Goal: Obtain resource: Download file/media

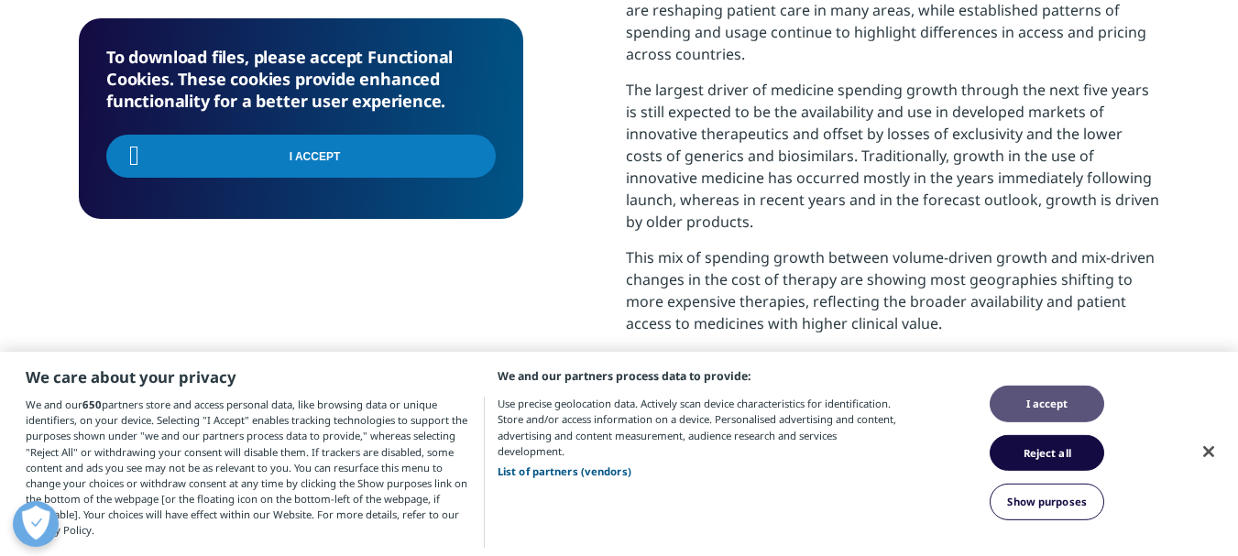
scroll to position [737, 1082]
click at [1051, 400] on button "I accept" at bounding box center [1047, 404] width 115 height 37
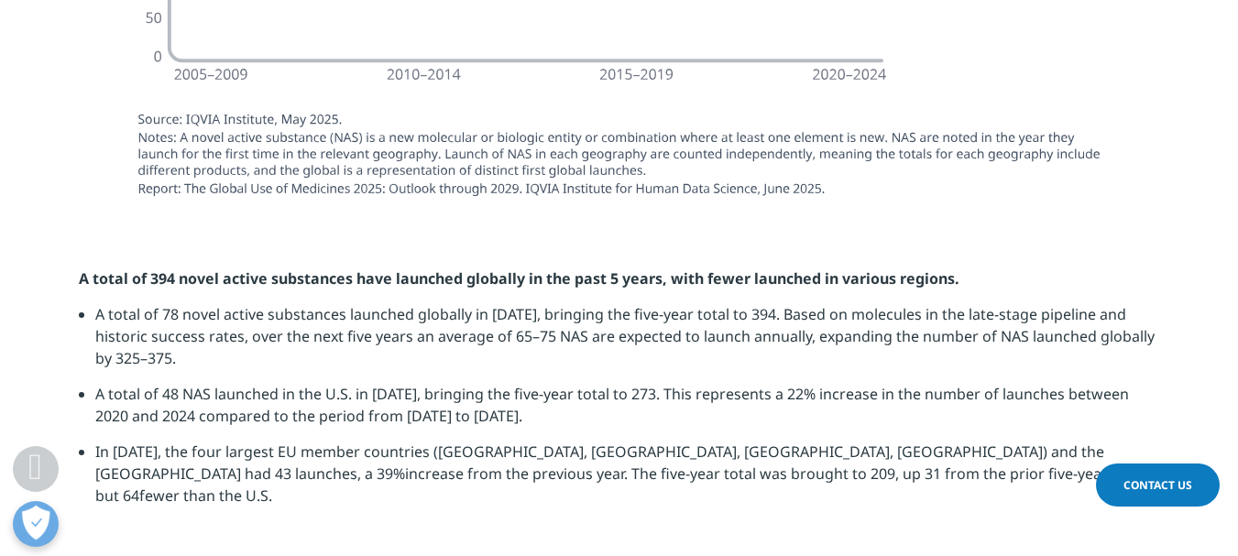
scroll to position [2016, 0]
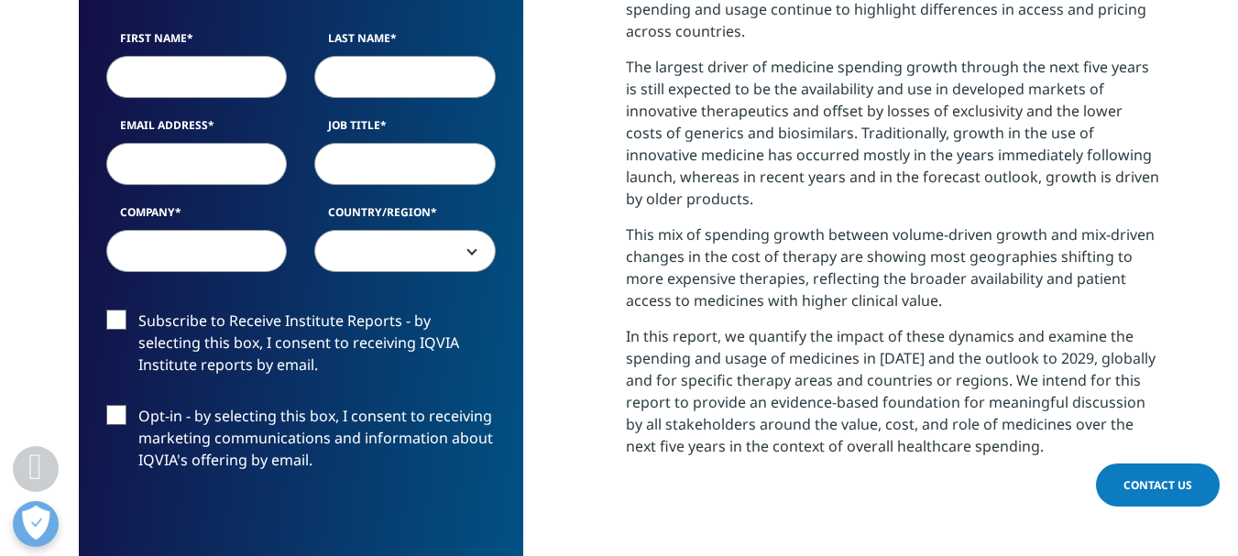
scroll to position [848, 0]
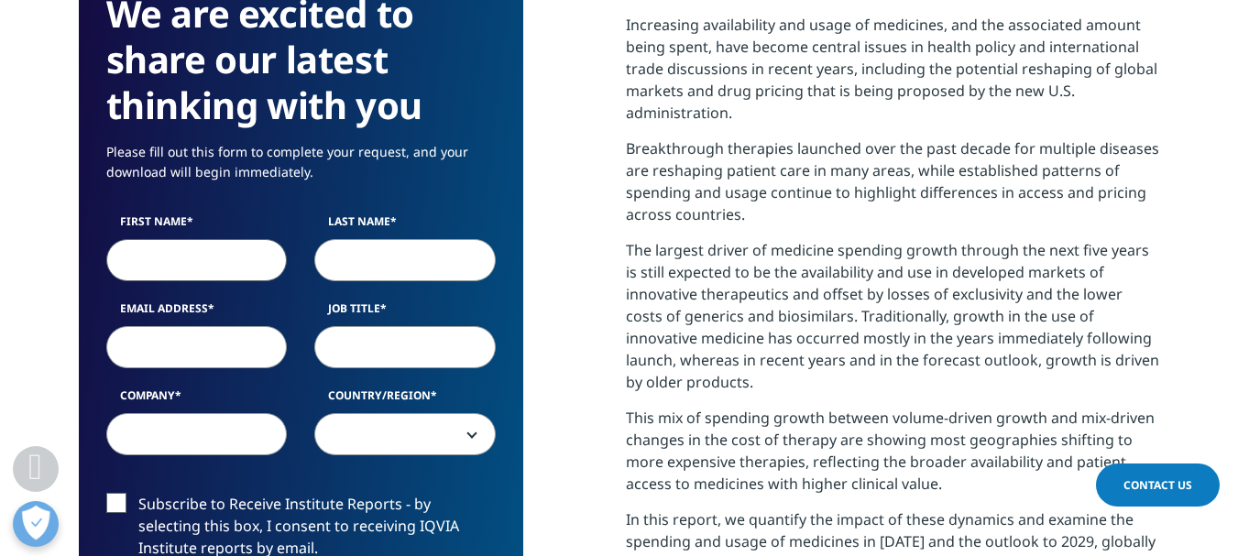
click at [196, 246] on input "First Name" at bounding box center [196, 260] width 181 height 42
type input "Harsh"
type input "Bhatia"
type input "[EMAIL_ADDRESS][DOMAIN_NAME]"
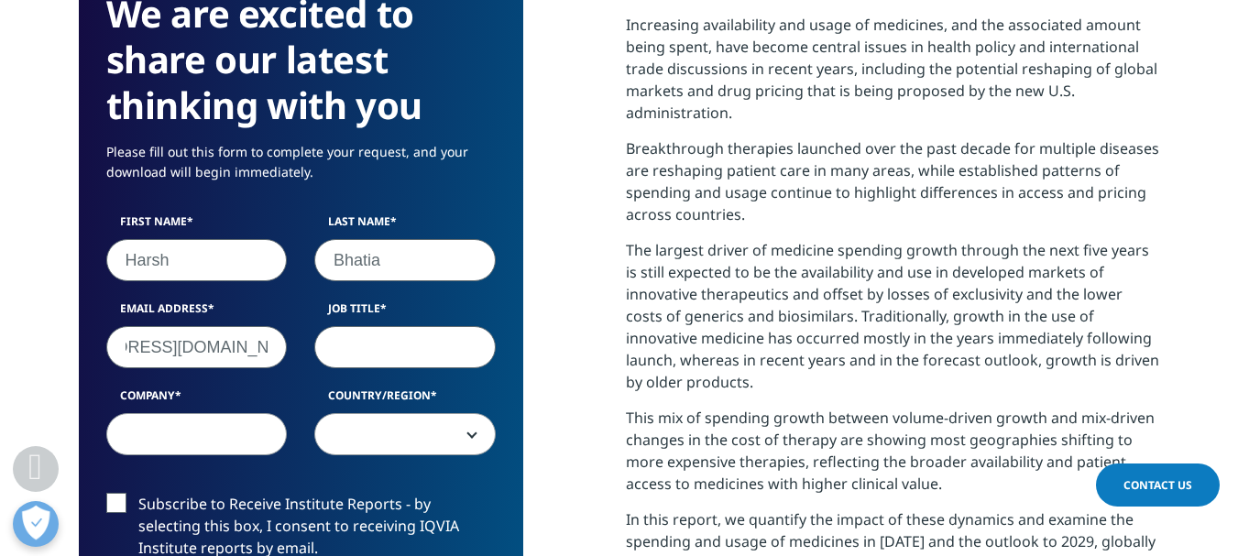
scroll to position [0, 0]
type input "A"
type input "Equity Research Analyst"
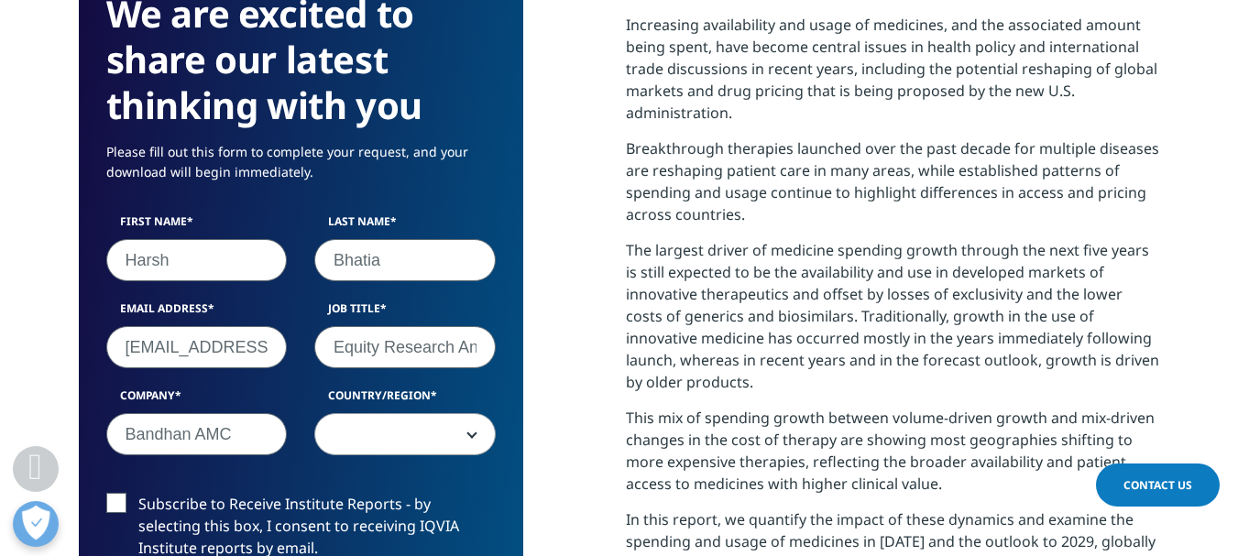
type input "Bandhan AMC"
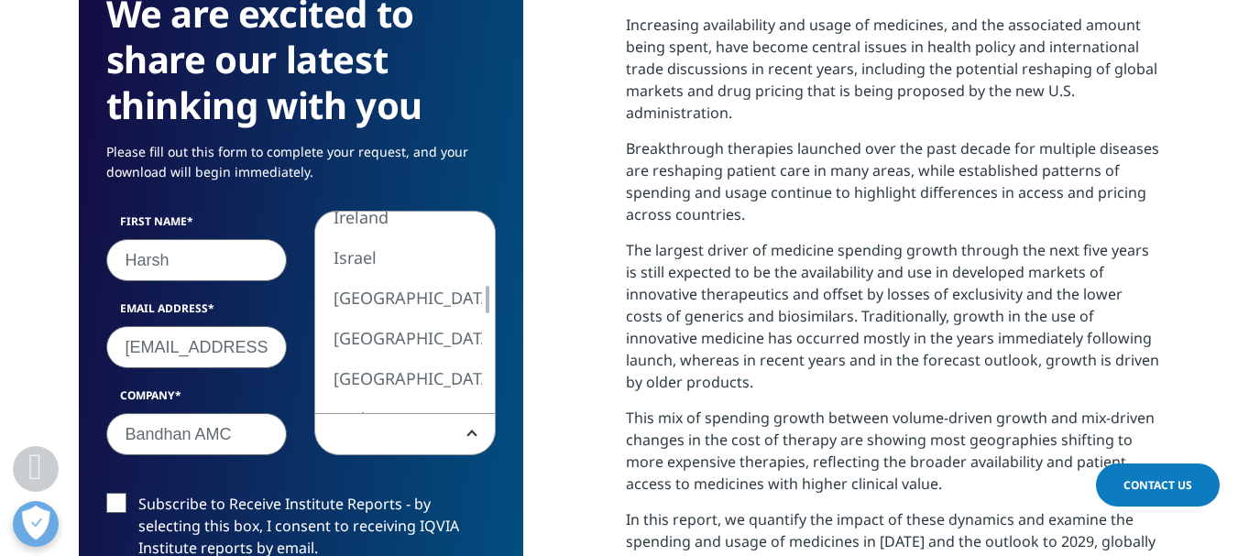
select select "India"
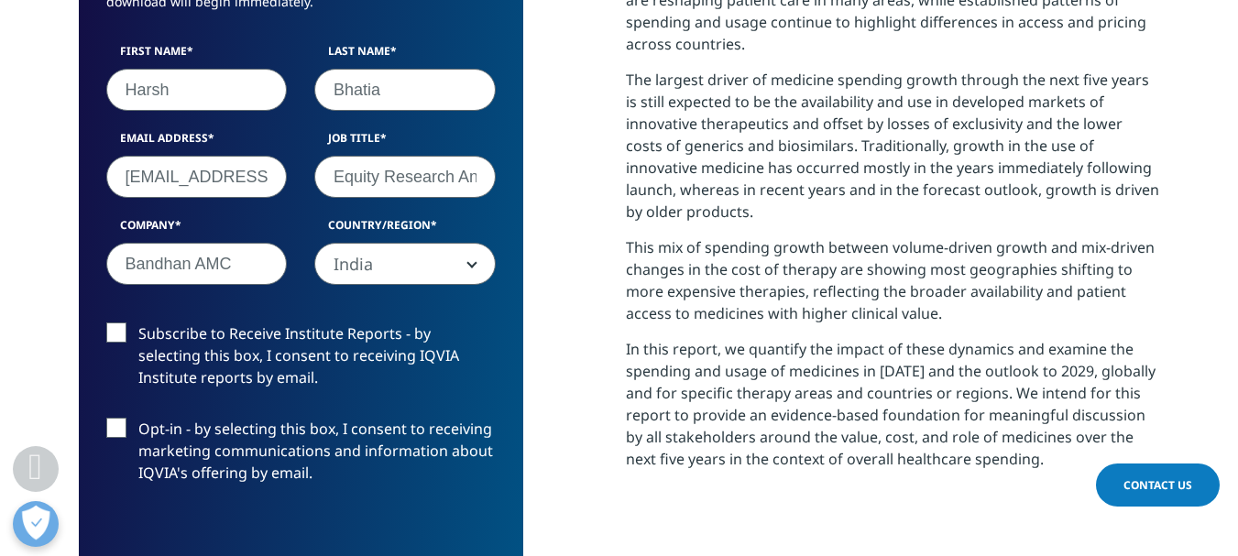
scroll to position [1031, 0]
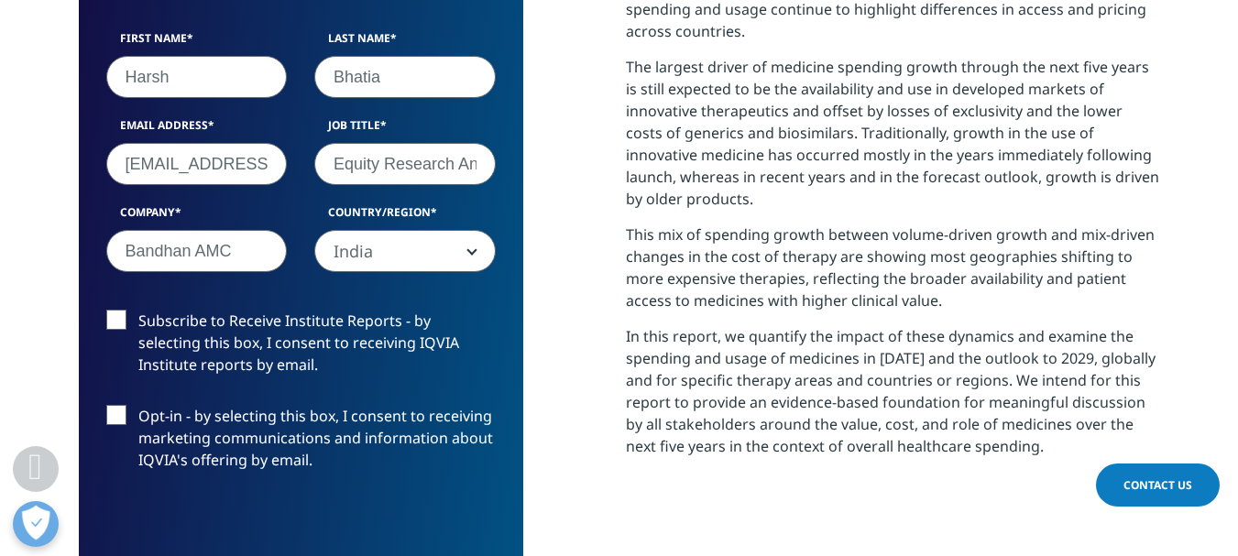
click at [123, 317] on label "Subscribe to Receive Institute Reports - by selecting this box, I consent to re…" at bounding box center [301, 348] width 390 height 76
click at [138, 310] on input "Subscribe to Receive Institute Reports - by selecting this box, I consent to re…" at bounding box center [138, 310] width 0 height 0
click at [114, 416] on label "Opt-in - by selecting this box, I consent to receiving marketing communications…" at bounding box center [301, 443] width 390 height 76
click at [138, 405] on input "Opt-in - by selecting this box, I consent to receiving marketing communications…" at bounding box center [138, 405] width 0 height 0
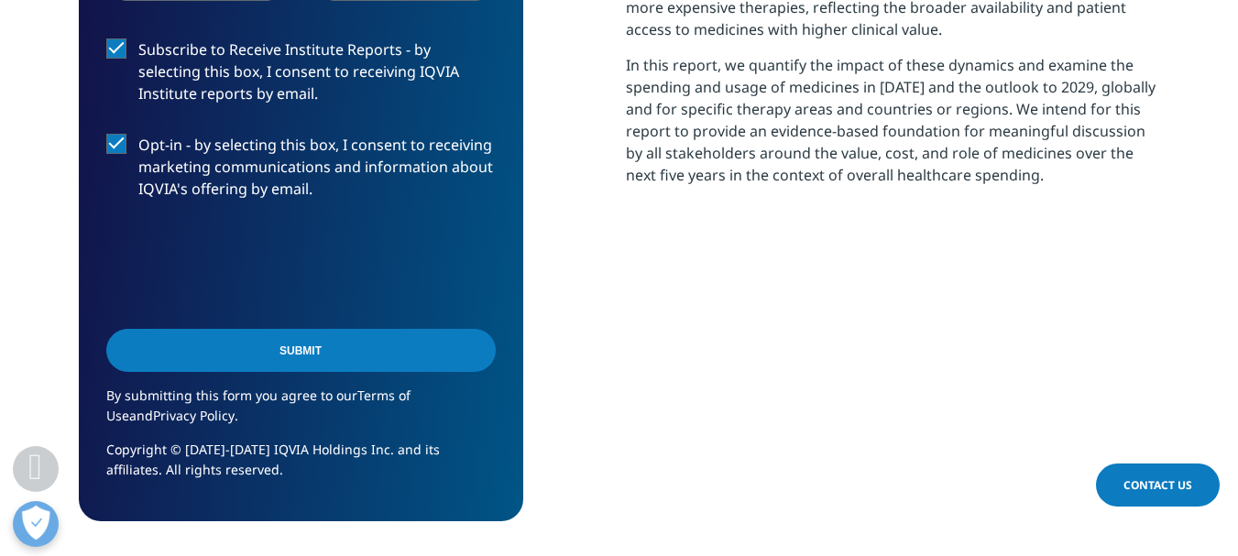
scroll to position [1398, 0]
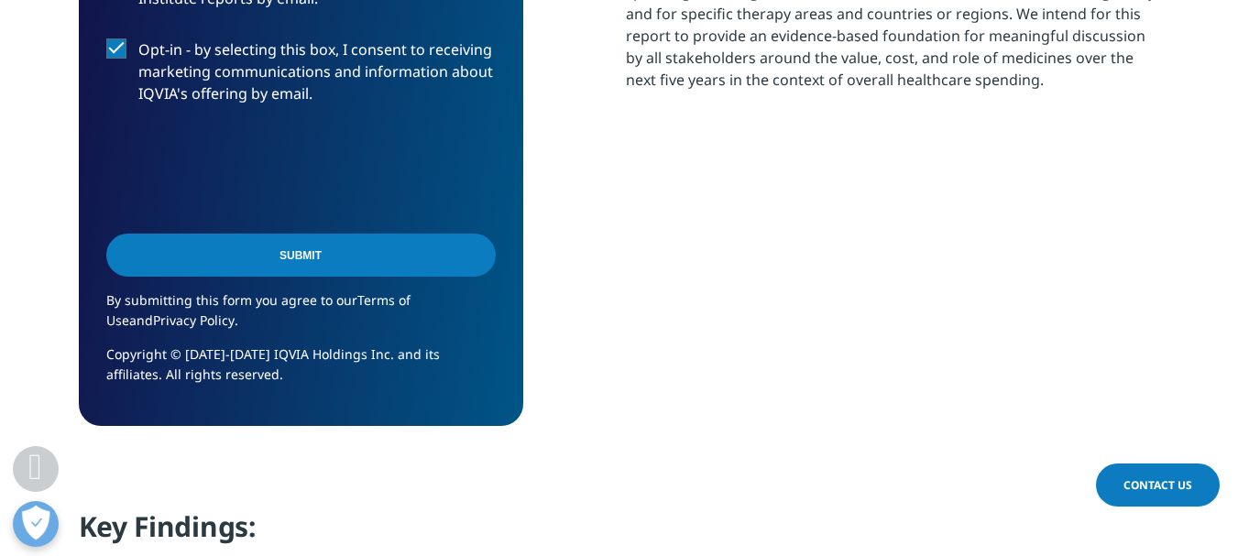
click at [394, 252] on input "Submit" at bounding box center [301, 255] width 390 height 43
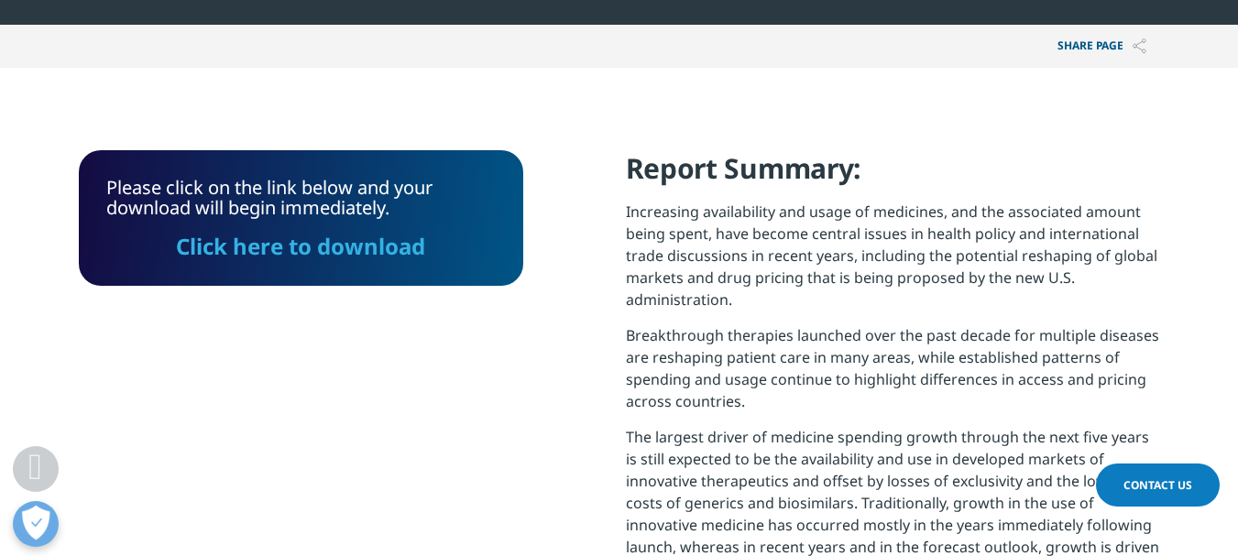
scroll to position [655, 0]
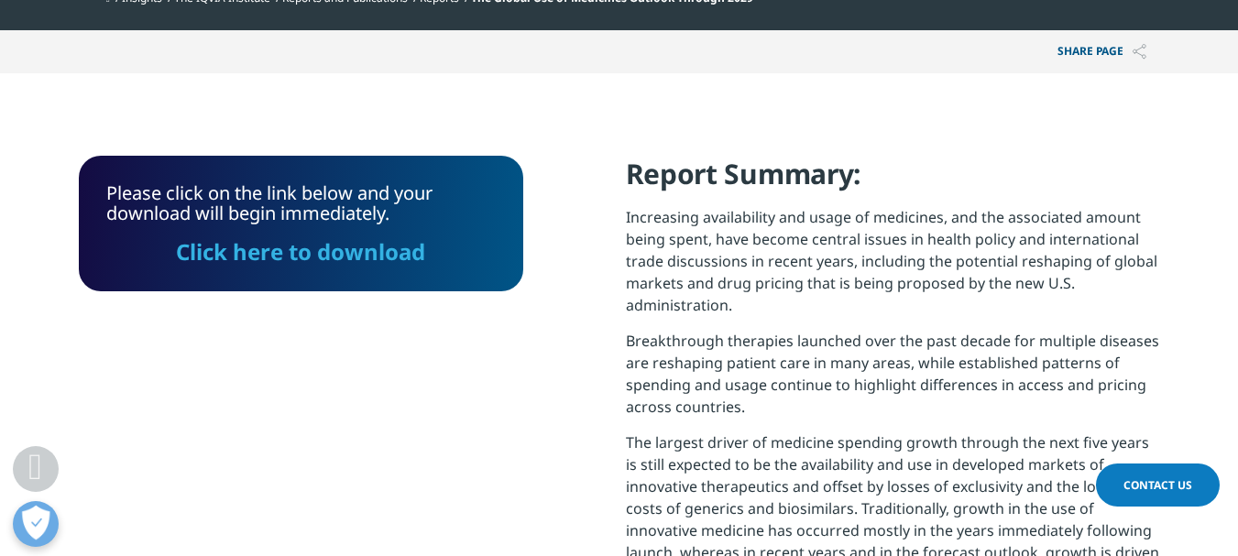
click at [378, 258] on link "Click here to download" at bounding box center [300, 251] width 249 height 30
